Goal: Information Seeking & Learning: Learn about a topic

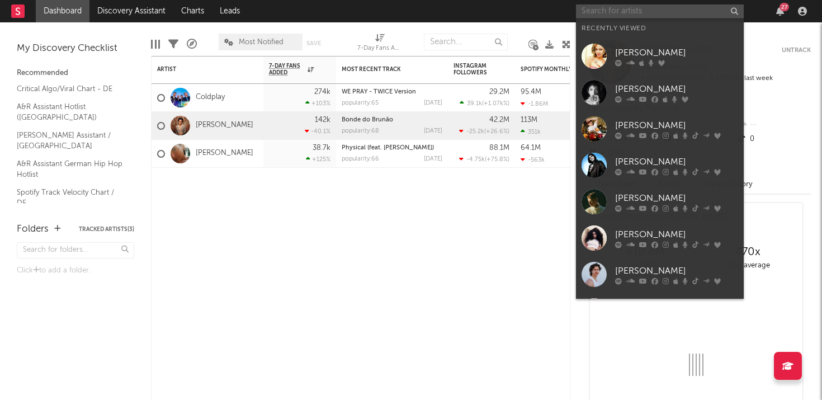
click at [602, 14] on input "text" at bounding box center [660, 11] width 168 height 14
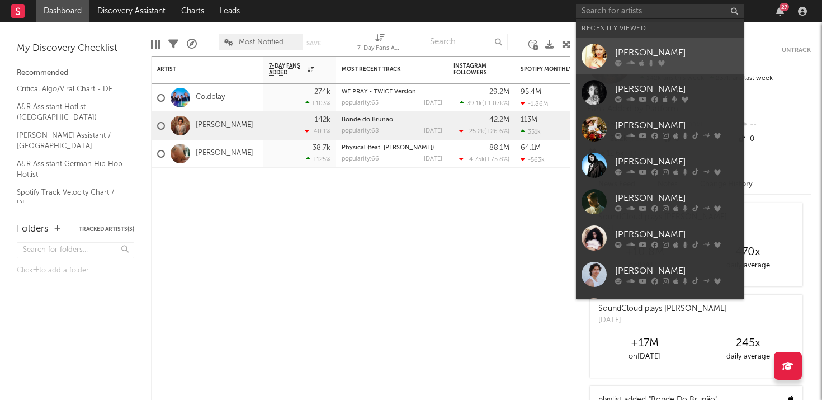
click at [624, 57] on div "[PERSON_NAME]" at bounding box center [676, 52] width 123 height 13
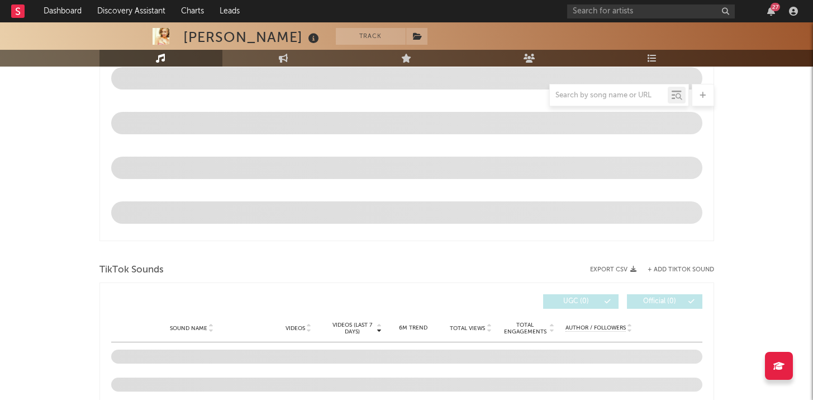
select select "6m"
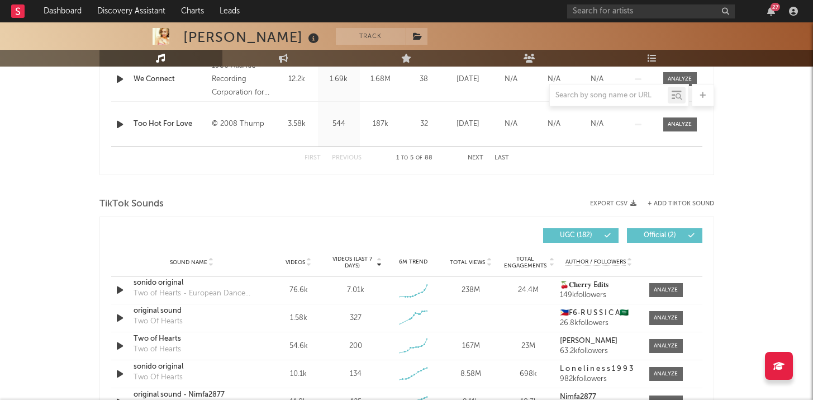
scroll to position [725, 0]
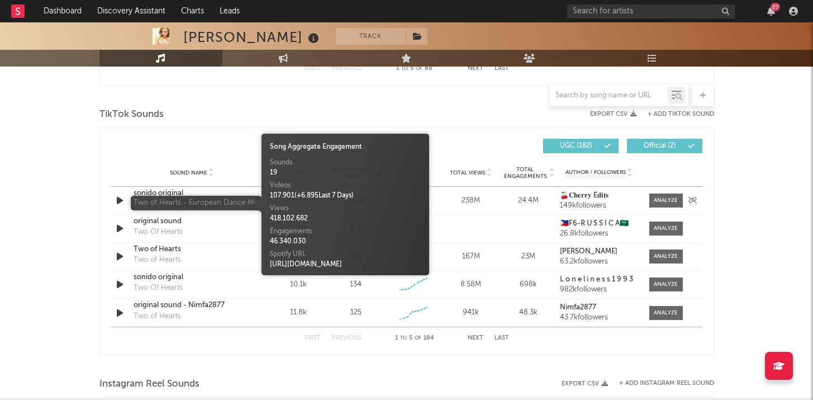
click at [151, 198] on div "Two of Hearts - European Dance Mix" at bounding box center [192, 203] width 117 height 11
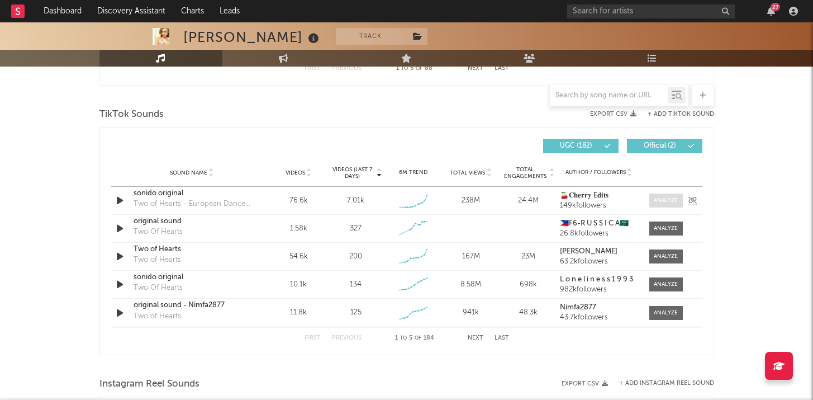
click at [667, 196] on span at bounding box center [666, 200] width 34 height 14
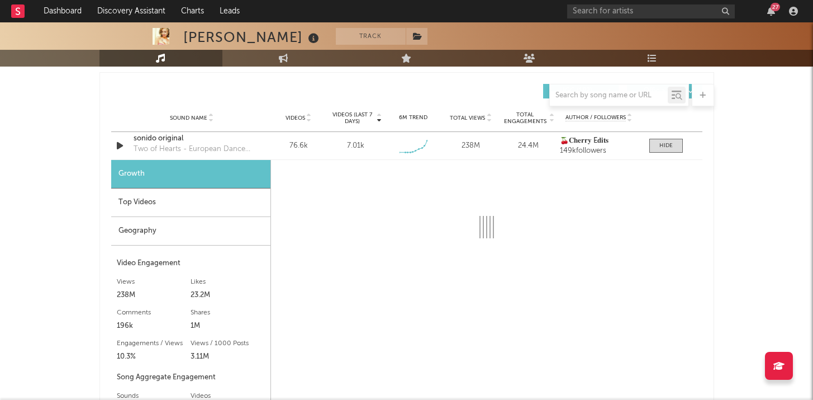
scroll to position [781, 0]
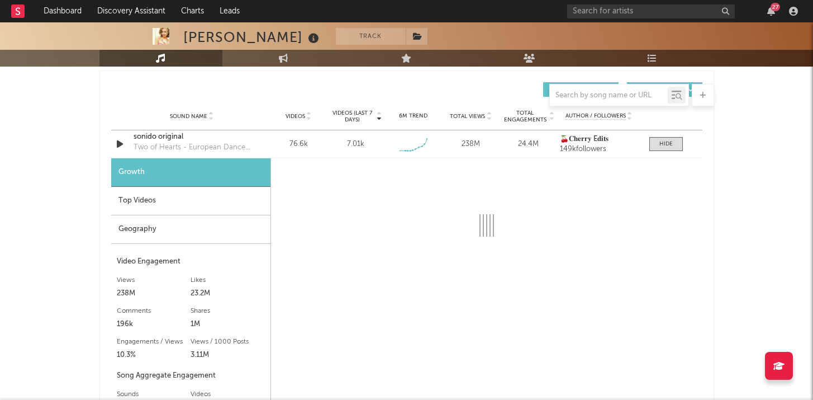
select select "6m"
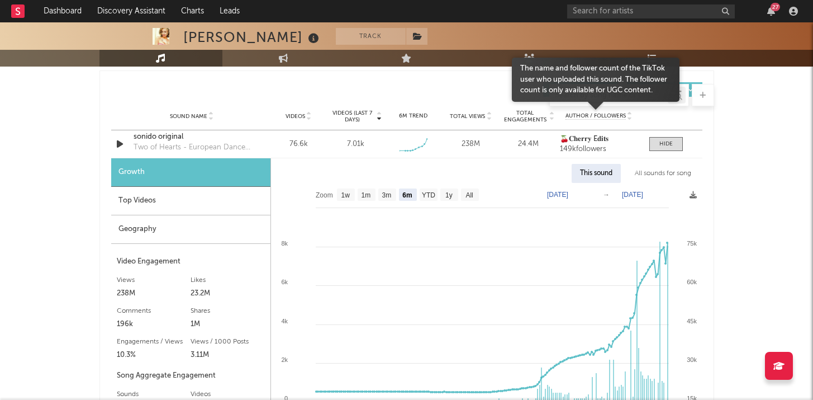
click at [589, 115] on span "Author / Followers" at bounding box center [596, 115] width 60 height 7
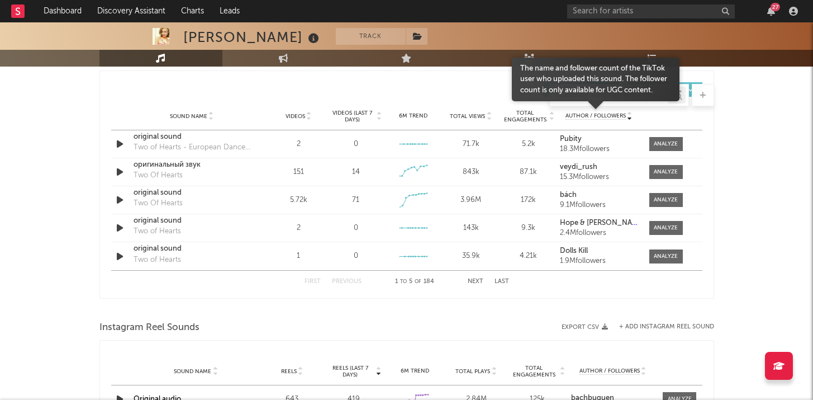
click at [589, 115] on span "Author / Followers" at bounding box center [596, 115] width 60 height 7
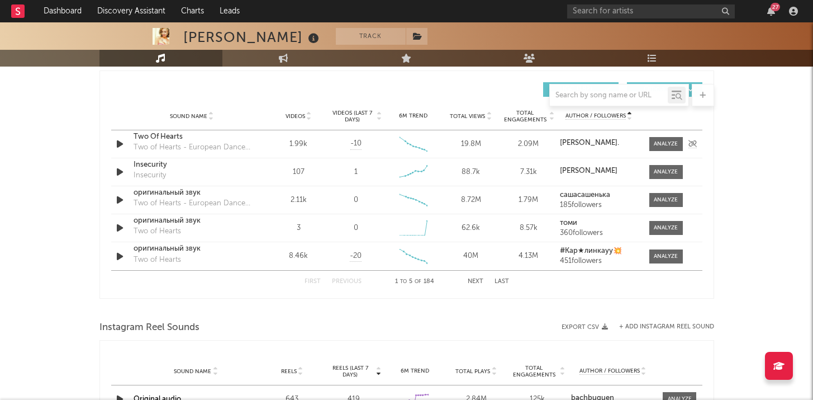
click at [115, 141] on icon "button" at bounding box center [120, 144] width 12 height 14
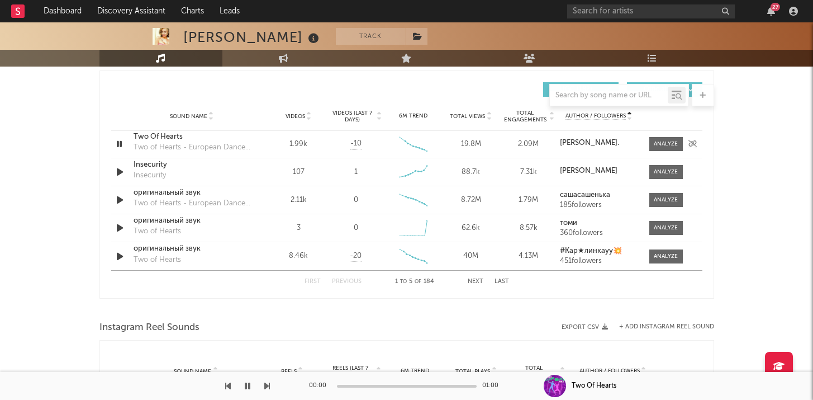
click at [115, 141] on icon "button" at bounding box center [119, 144] width 11 height 14
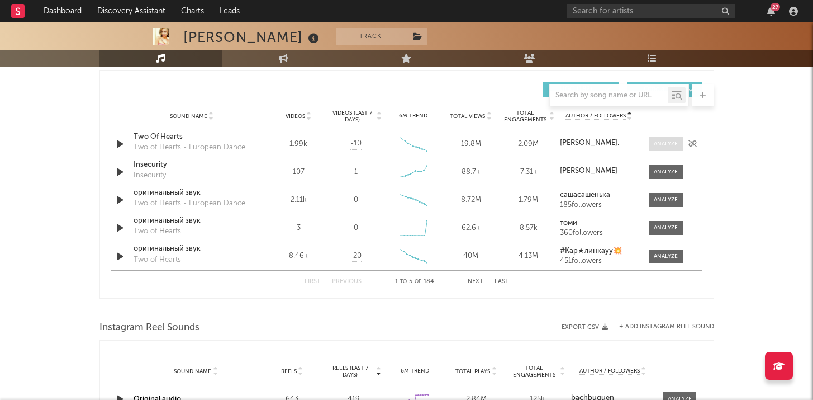
click at [670, 143] on div at bounding box center [666, 144] width 24 height 8
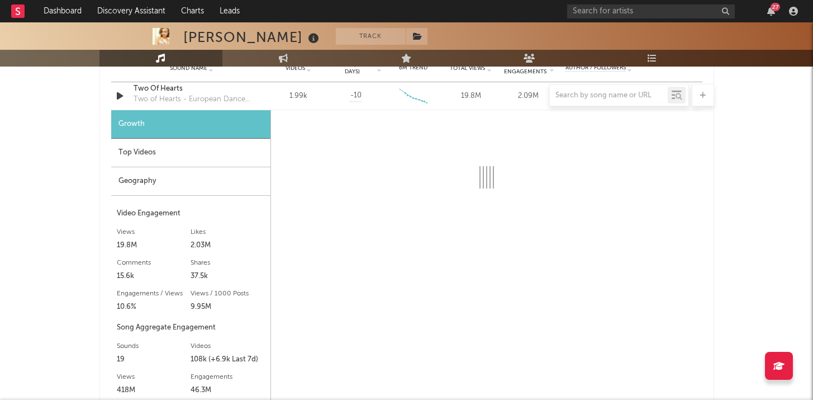
scroll to position [833, 0]
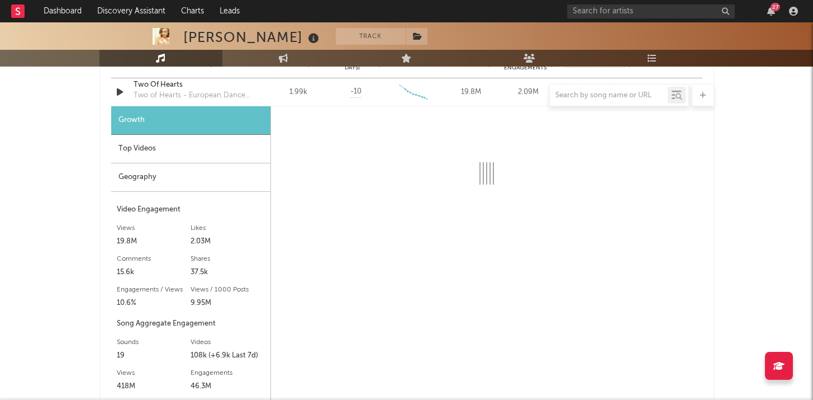
select select "6m"
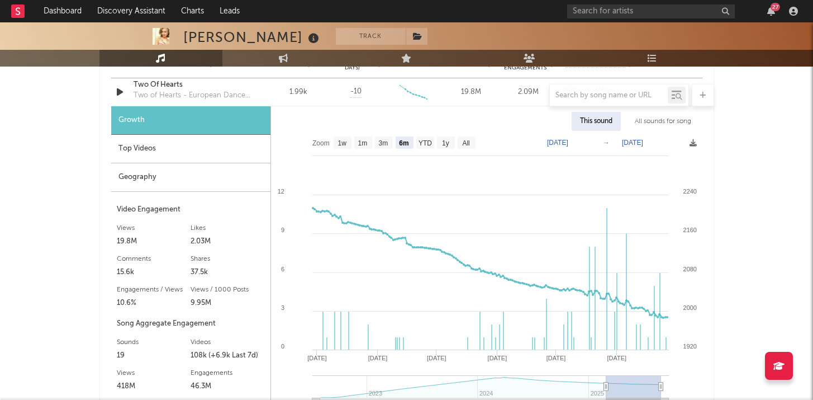
click at [220, 178] on div "Geography" at bounding box center [190, 177] width 159 height 29
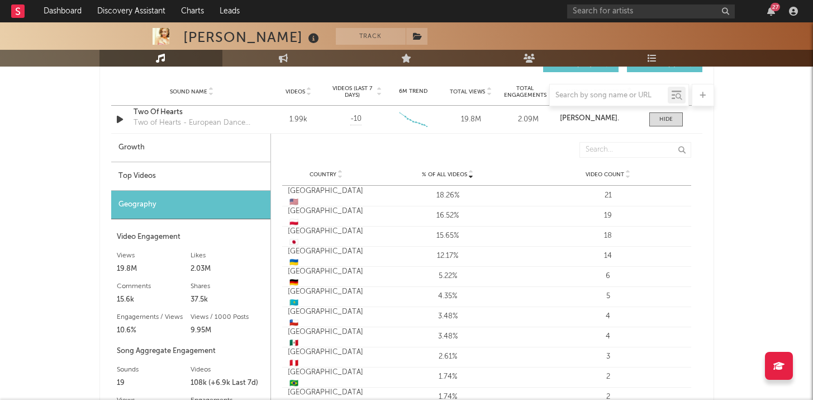
scroll to position [759, 0]
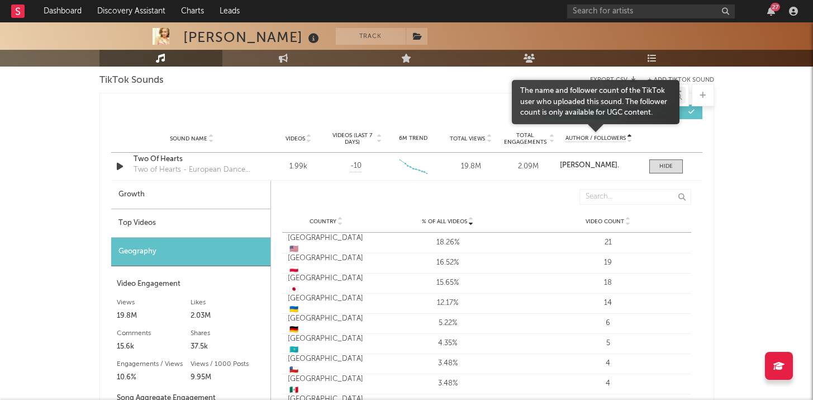
click at [618, 137] on span "Author / Followers" at bounding box center [596, 138] width 60 height 7
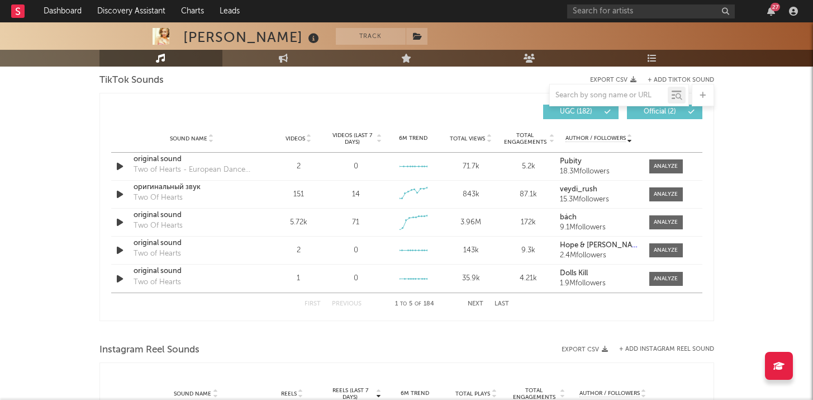
click at [359, 140] on span "Videos (last 7 days)" at bounding box center [352, 138] width 45 height 13
select select "6m"
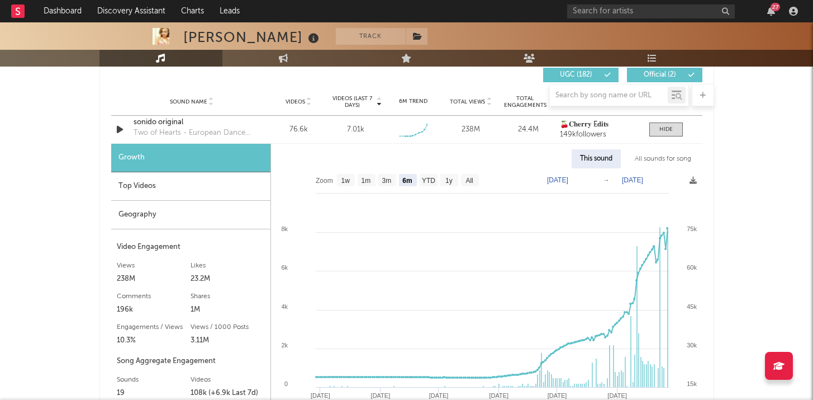
click at [213, 216] on div "Geography" at bounding box center [190, 215] width 159 height 29
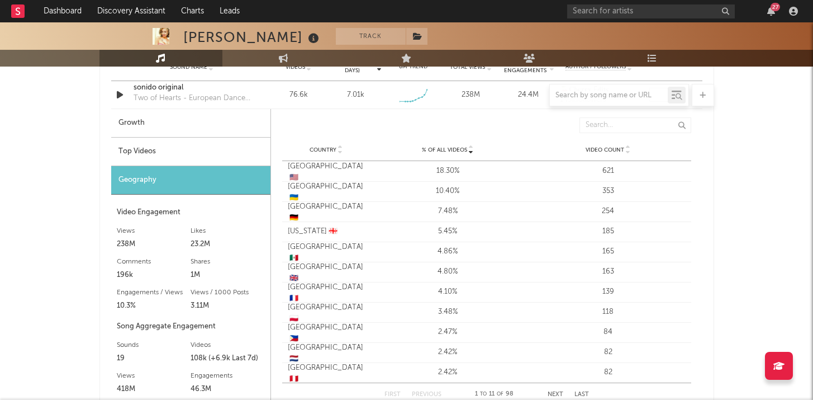
scroll to position [831, 0]
click at [155, 108] on div "Growth" at bounding box center [190, 122] width 159 height 29
select select "6m"
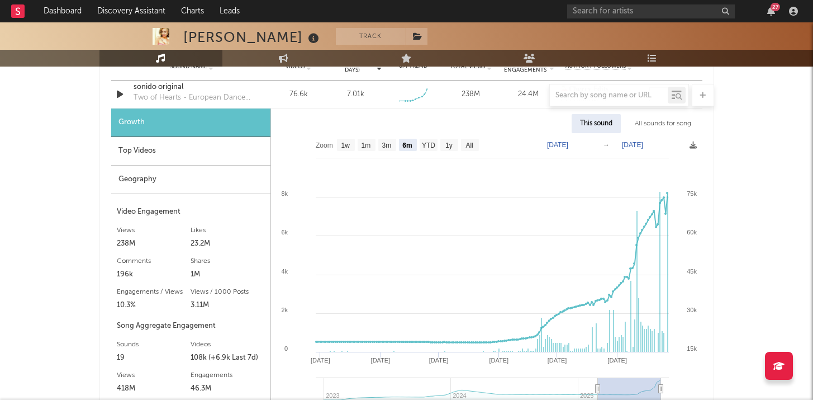
click at [153, 96] on div at bounding box center [406, 95] width 615 height 22
click at [139, 83] on div "sonido original" at bounding box center [192, 87] width 117 height 11
click at [210, 178] on div "Geography" at bounding box center [190, 179] width 159 height 29
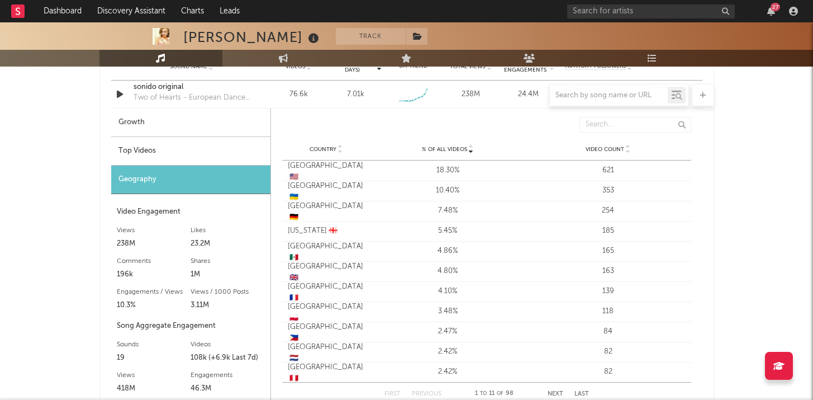
click at [765, 137] on div "[PERSON_NAME] Track [GEOGRAPHIC_DATA] | Pop Edit Track Benchmark Summary 75.358…" at bounding box center [406, 189] width 813 height 1997
